Goal: Communication & Community: Answer question/provide support

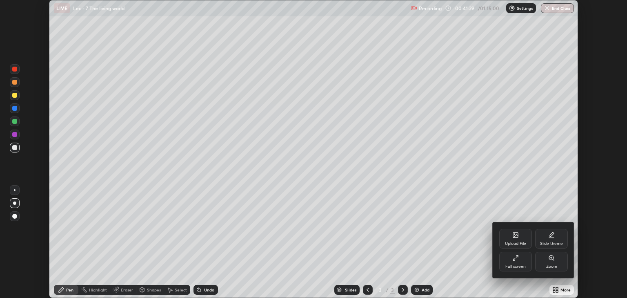
click at [513, 261] on div "Full screen" at bounding box center [515, 261] width 33 height 20
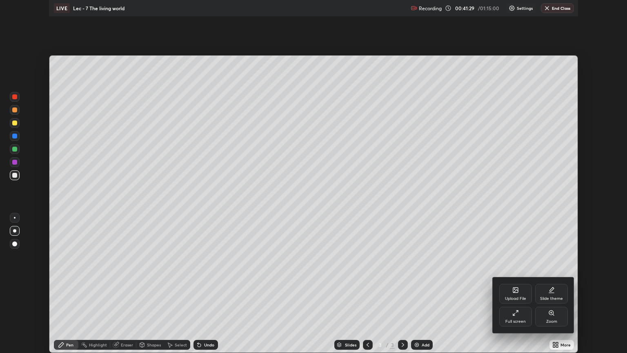
scroll to position [353, 627]
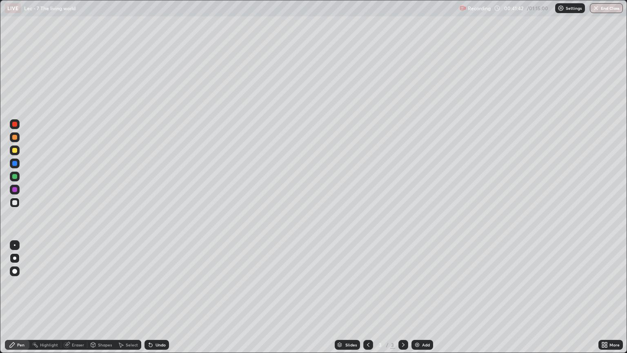
click at [72, 297] on div "Eraser" at bounding box center [78, 345] width 12 height 4
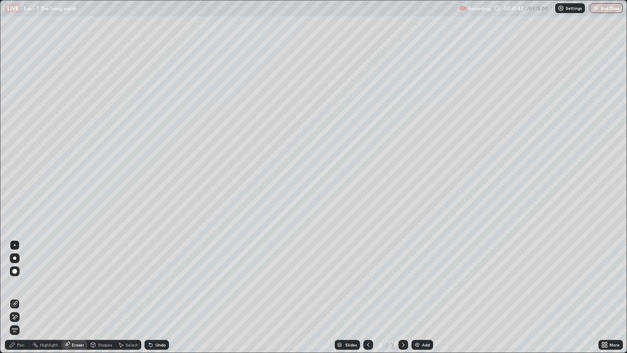
click at [15, 297] on span "Erase all" at bounding box center [14, 329] width 9 height 5
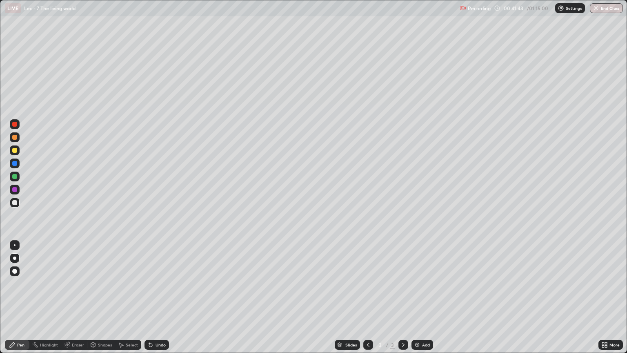
click at [13, 297] on div "Pen" at bounding box center [17, 345] width 24 height 10
click at [15, 150] on div at bounding box center [14, 150] width 5 height 5
click at [16, 269] on div at bounding box center [14, 271] width 5 height 5
click at [13, 203] on div at bounding box center [14, 202] width 5 height 5
click at [601, 8] on button "End Class" at bounding box center [606, 8] width 33 height 10
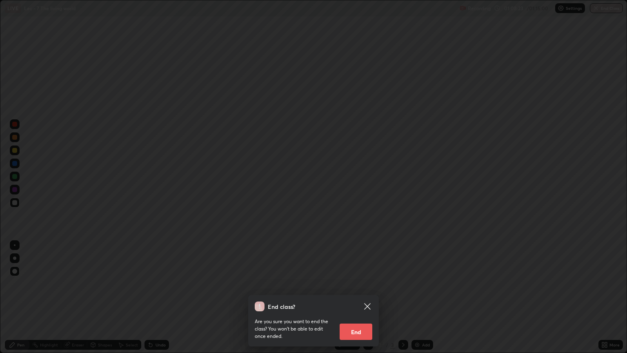
click at [357, 297] on button "End" at bounding box center [356, 331] width 33 height 16
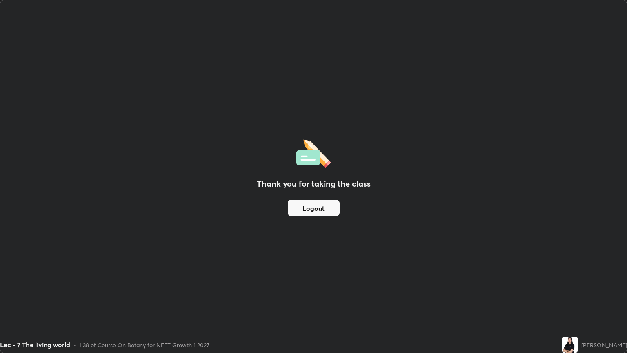
click at [312, 211] on button "Logout" at bounding box center [314, 208] width 52 height 16
click at [307, 208] on button "Logout" at bounding box center [314, 208] width 52 height 16
click at [309, 206] on button "Logout" at bounding box center [314, 208] width 52 height 16
click at [307, 209] on button "Logout" at bounding box center [314, 208] width 52 height 16
